Goal: Task Accomplishment & Management: Manage account settings

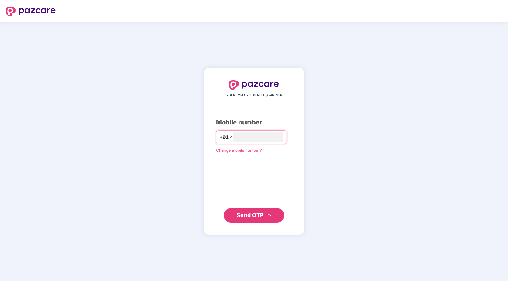
type input "**********"
click at [246, 205] on div "**********" at bounding box center [254, 151] width 76 height 142
click at [246, 213] on span "Send OTP" at bounding box center [250, 214] width 27 height 6
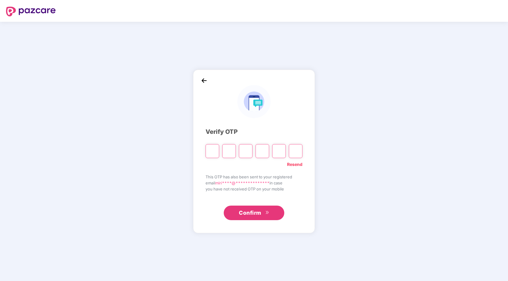
paste input "*"
type input "*"
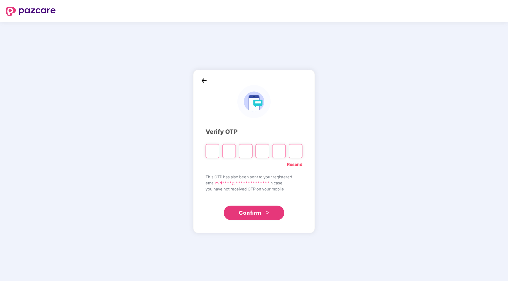
type input "*"
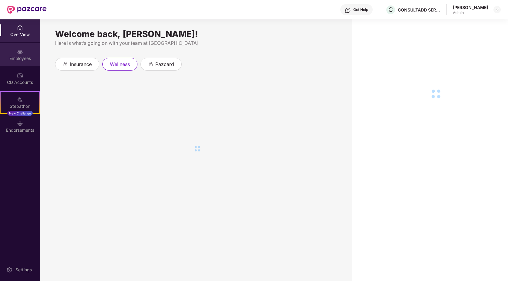
click at [27, 56] on div "Employees" at bounding box center [20, 58] width 40 height 6
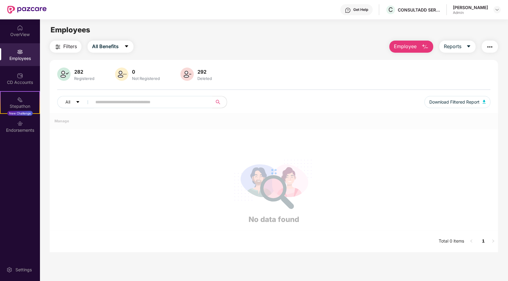
click at [193, 102] on input "text" at bounding box center [149, 101] width 109 height 9
click at [80, 101] on icon "caret-down" at bounding box center [78, 102] width 4 height 4
click at [109, 117] on div "All 0" at bounding box center [88, 118] width 57 height 10
click at [89, 72] on div "282" at bounding box center [84, 72] width 23 height 6
click at [80, 75] on div "282 Registered" at bounding box center [84, 74] width 25 height 13
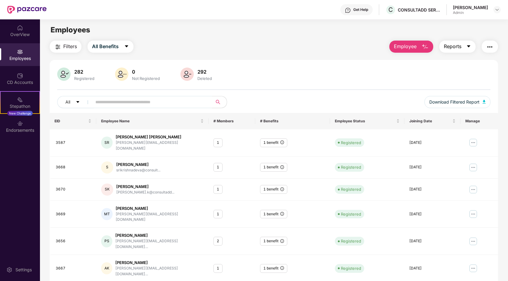
click at [449, 49] on span "Reports" at bounding box center [452, 47] width 18 height 8
click at [385, 72] on div "282 Registered 0 Not Registered 292 Deleted" at bounding box center [273, 74] width 433 height 15
click at [450, 102] on span "Download Filtered Report" at bounding box center [454, 102] width 50 height 7
click at [483, 102] on img "button" at bounding box center [483, 102] width 3 height 4
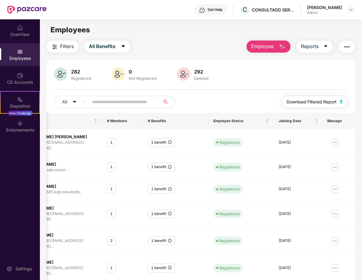
click at [295, 99] on span "Download Filtered Report" at bounding box center [312, 102] width 50 height 7
click at [26, 49] on div "Employees" at bounding box center [20, 54] width 40 height 23
click at [24, 35] on div "OverView" at bounding box center [20, 34] width 40 height 6
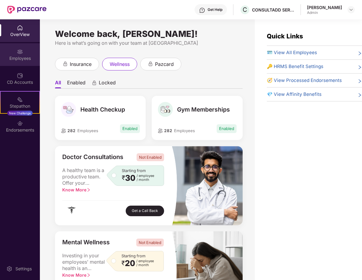
click at [20, 58] on div "Employees" at bounding box center [20, 58] width 40 height 6
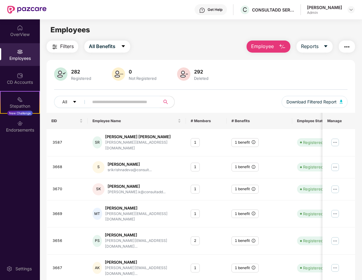
click at [78, 78] on div "Registered" at bounding box center [81, 78] width 23 height 5
click at [306, 102] on span "Download Filtered Report" at bounding box center [312, 102] width 50 height 7
click at [74, 101] on icon "caret-down" at bounding box center [74, 102] width 3 height 2
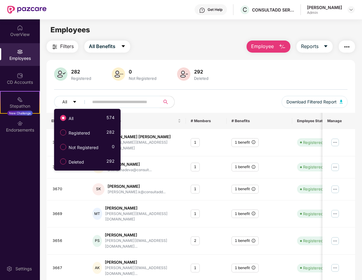
click at [207, 93] on div "282 Registered 0 Not Registered 292 Deleted All Download Filtered Report" at bounding box center [201, 89] width 309 height 45
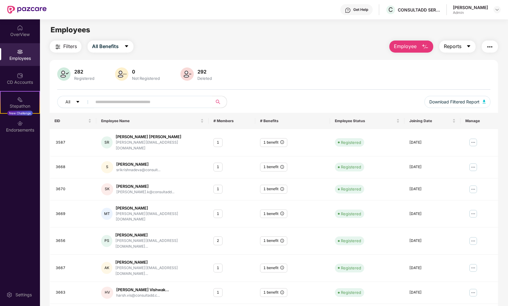
click at [452, 46] on span "Reports" at bounding box center [452, 47] width 18 height 8
click at [459, 62] on div "All Benefits" at bounding box center [458, 62] width 22 height 7
click at [427, 48] on div "Generating Report Hang on! Your report generation is in progress. We request yo…" at bounding box center [254, 153] width 508 height 306
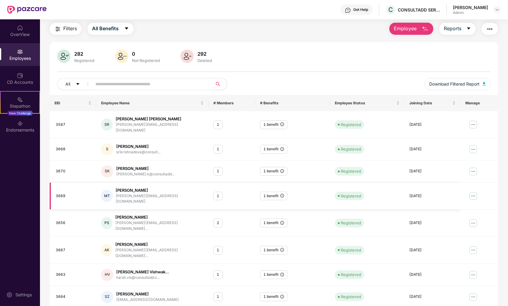
scroll to position [21, 0]
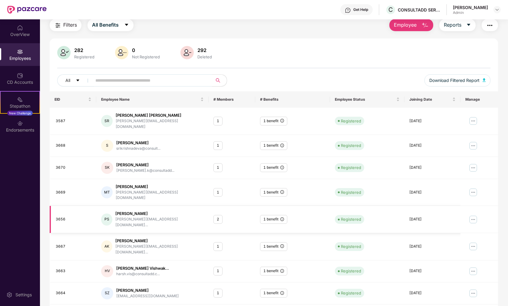
click at [282, 217] on icon "info-circle" at bounding box center [282, 219] width 4 height 4
click at [226, 213] on td "2" at bounding box center [231, 219] width 47 height 27
click at [167, 211] on div "PS [PERSON_NAME] [PERSON_NAME][EMAIL_ADDRESS][DOMAIN_NAME]..." at bounding box center [152, 219] width 102 height 17
click at [75, 210] on td "3656" at bounding box center [73, 219] width 47 height 27
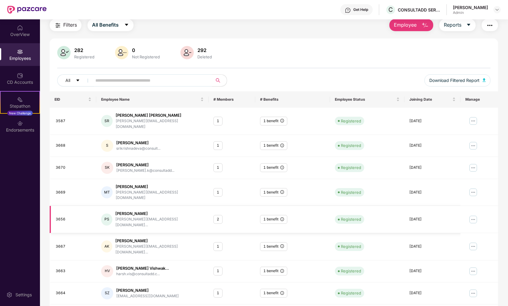
click at [108, 214] on div "PS" at bounding box center [106, 220] width 11 height 12
